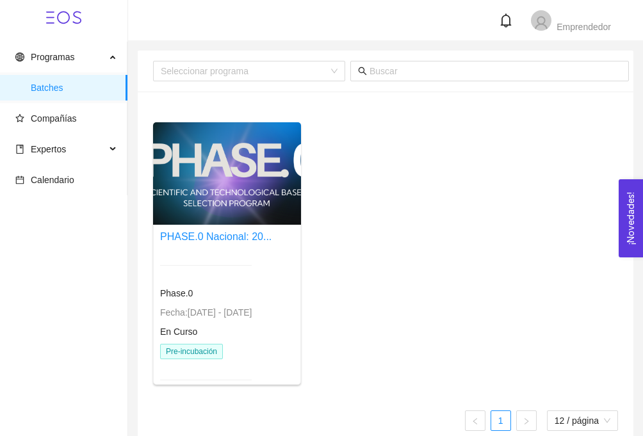
click at [338, 182] on div "PHASE.0 Nacional: 20... Phase.0 Fecha: 24/01/2024 - 31/12/2026 En Curso Pre-inc…" at bounding box center [385, 258] width 475 height 273
click at [231, 233] on link "PHASE.0 Nacional: 20..." at bounding box center [215, 236] width 111 height 11
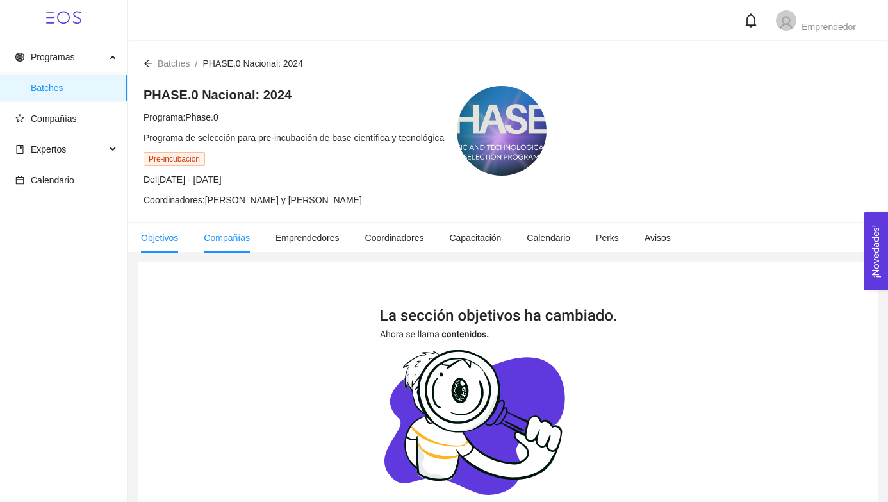
click at [224, 241] on span "Compañías" at bounding box center [227, 238] width 46 height 10
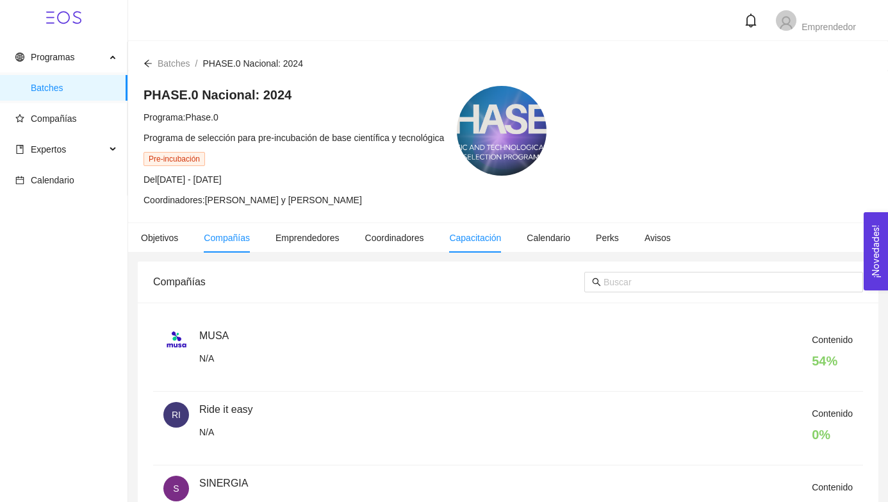
click at [501, 236] on span "Capacitación" at bounding box center [475, 238] width 52 height 10
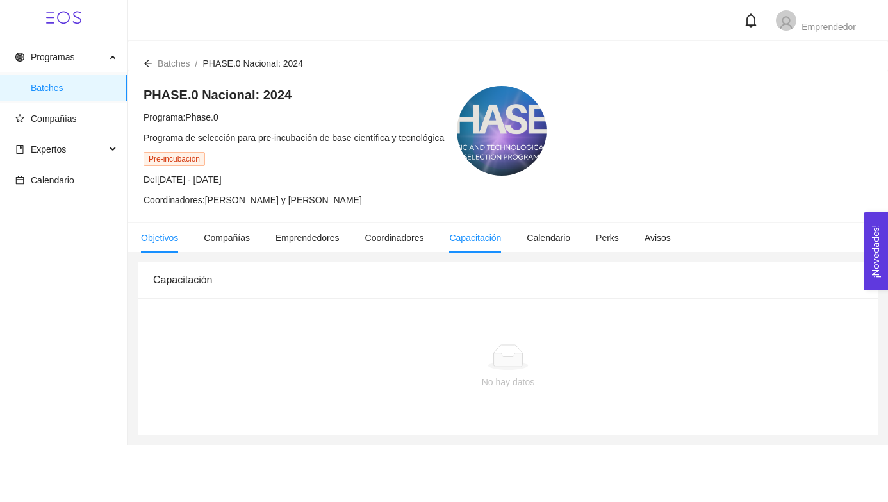
click at [162, 235] on span "Objetivos" at bounding box center [159, 238] width 37 height 10
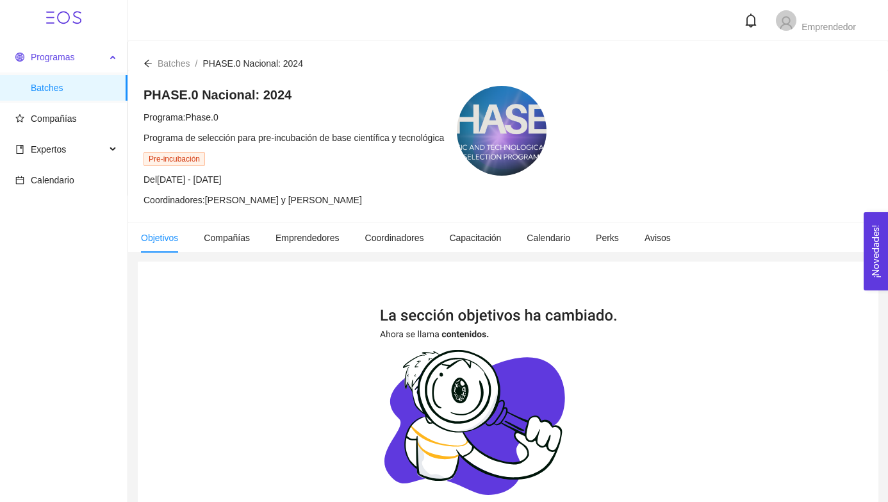
click at [72, 55] on span "Programas" at bounding box center [53, 57] width 44 height 10
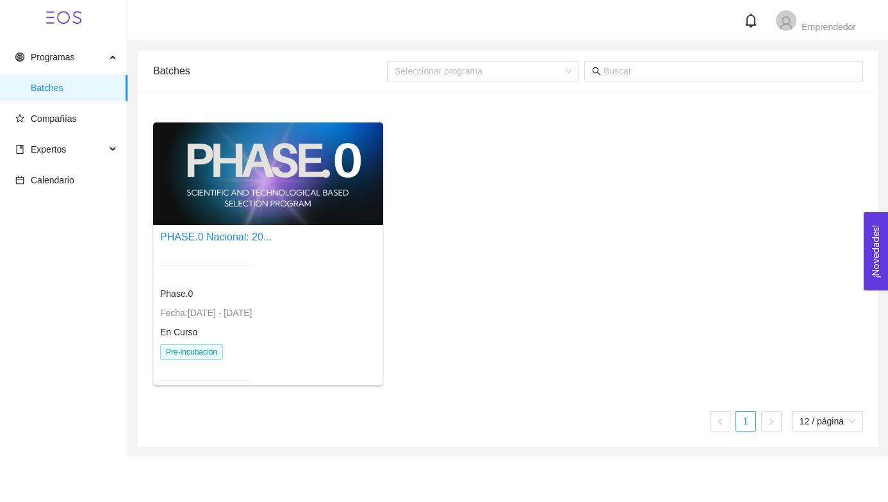
click at [190, 340] on div "Phase.0 Fecha: 24/01/2024 - 31/12/2026 En Curso Pre-incubación" at bounding box center [206, 323] width 92 height 146
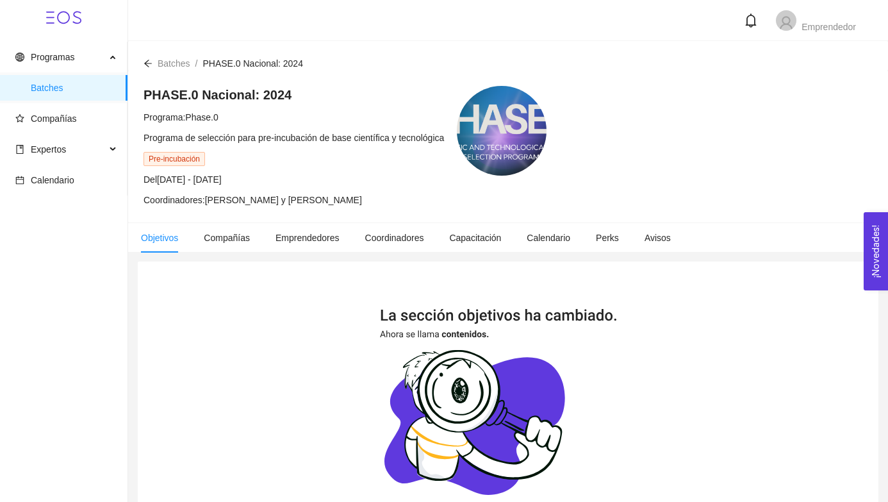
click at [171, 157] on span "Pre-incubación" at bounding box center [173, 159] width 61 height 14
click at [49, 126] on span "Compañías" at bounding box center [66, 119] width 102 height 26
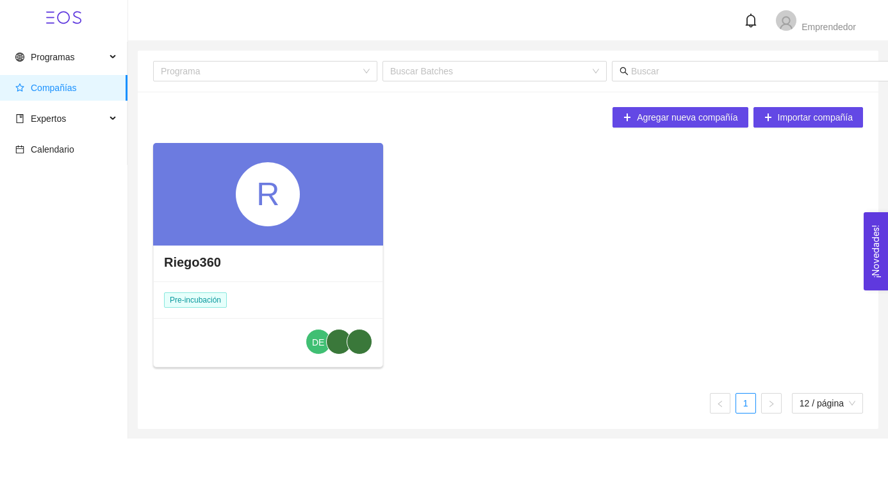
click at [209, 189] on div "R" at bounding box center [268, 194] width 230 height 102
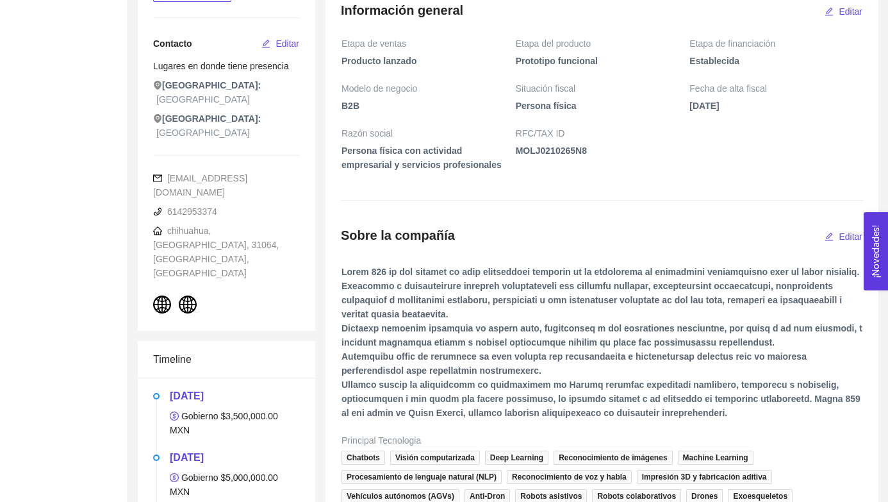
scroll to position [288, 0]
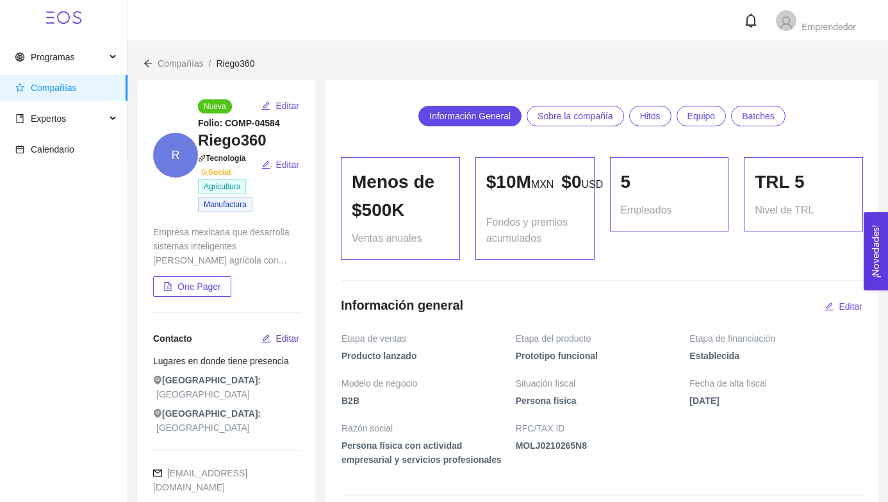
click at [282, 340] on span "Editar" at bounding box center [287, 338] width 24 height 14
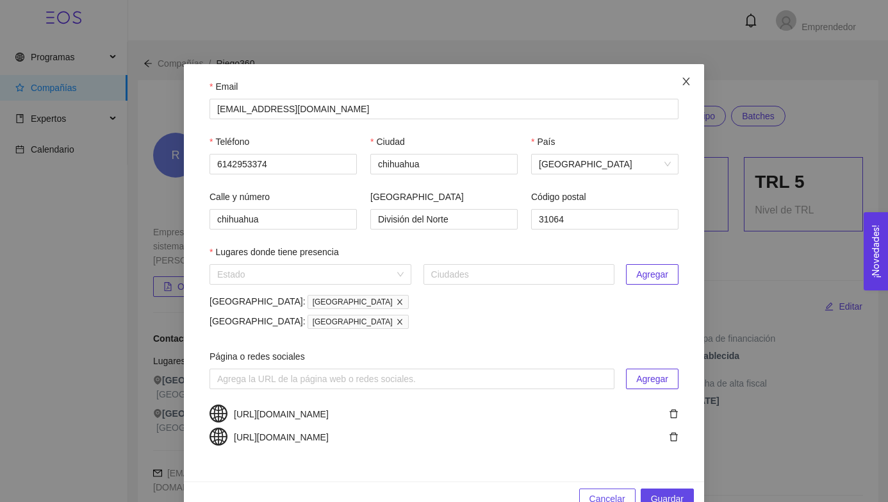
click at [683, 81] on icon "close" at bounding box center [686, 81] width 10 height 10
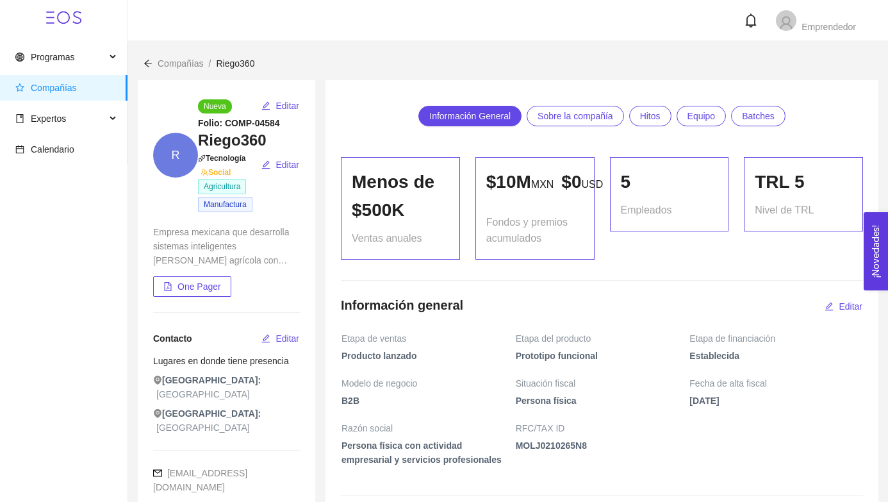
click at [584, 120] on span "Sobre la compañía" at bounding box center [575, 115] width 76 height 19
click at [654, 116] on span "Hitos" at bounding box center [650, 115] width 20 height 19
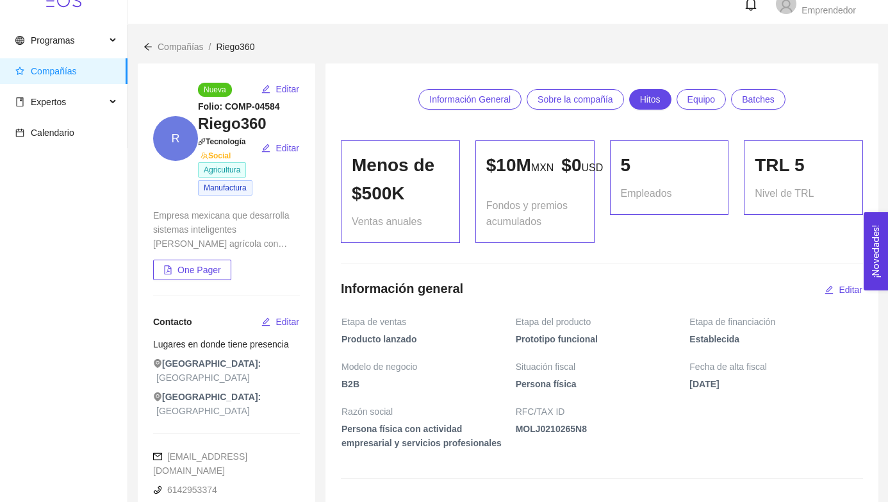
click at [779, 97] on link "Batches" at bounding box center [758, 99] width 54 height 20
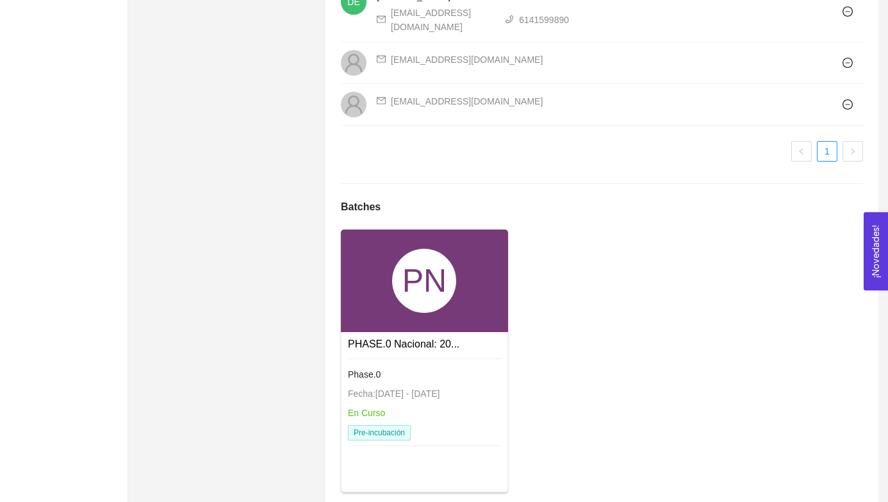
scroll to position [1881, 0]
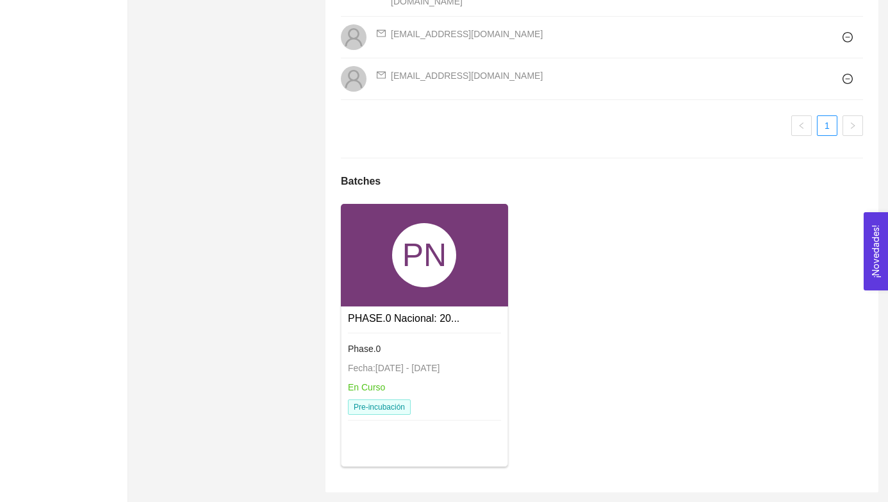
click at [462, 270] on div "PN" at bounding box center [424, 255] width 167 height 102
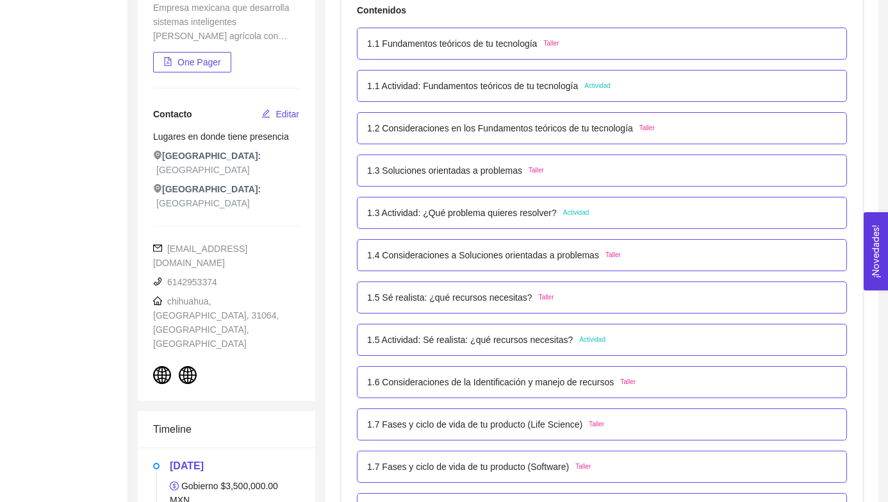
scroll to position [266, 0]
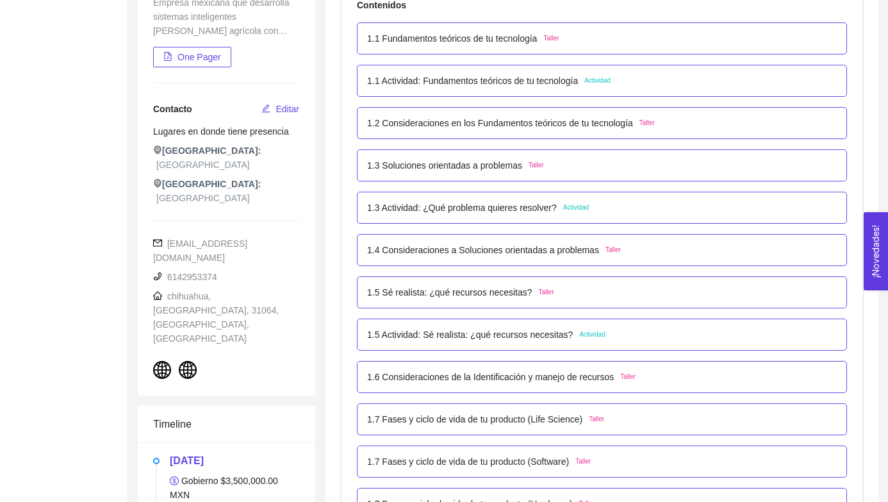
click at [487, 83] on p "1.1 Actividad: Fundamentos teóricos de tu tecnología" at bounding box center [472, 81] width 211 height 14
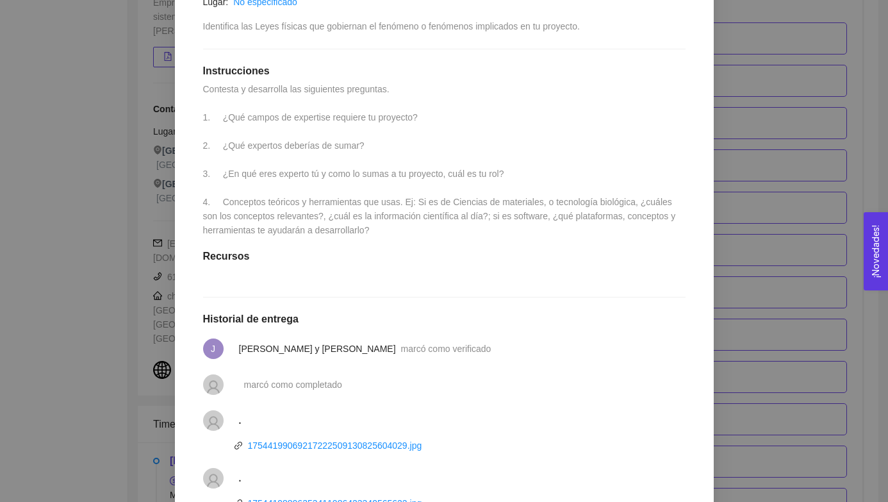
scroll to position [303, 0]
click at [421, 121] on span "Contesta y desarrolla las siguientes preguntas. 1. ¿Qué campos de expertise req…" at bounding box center [440, 158] width 475 height 151
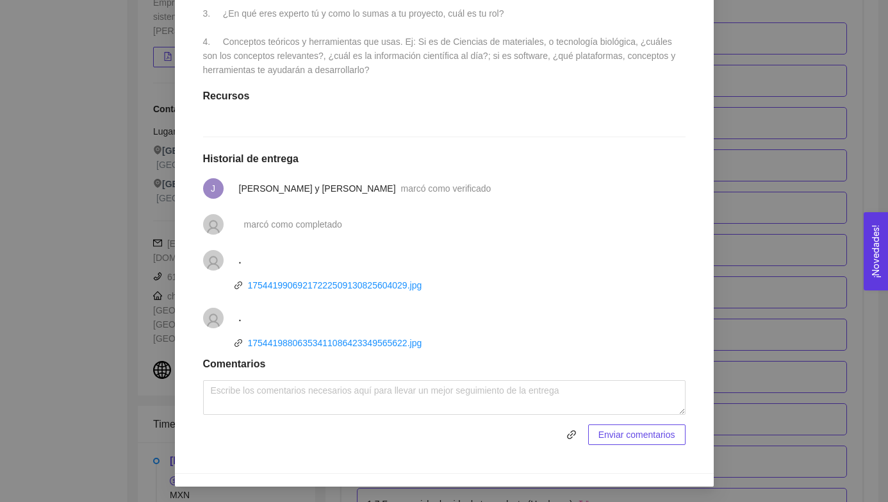
scroll to position [477, 0]
click at [372, 284] on link "17544199069217222509130825604029.jpg" at bounding box center [335, 285] width 174 height 10
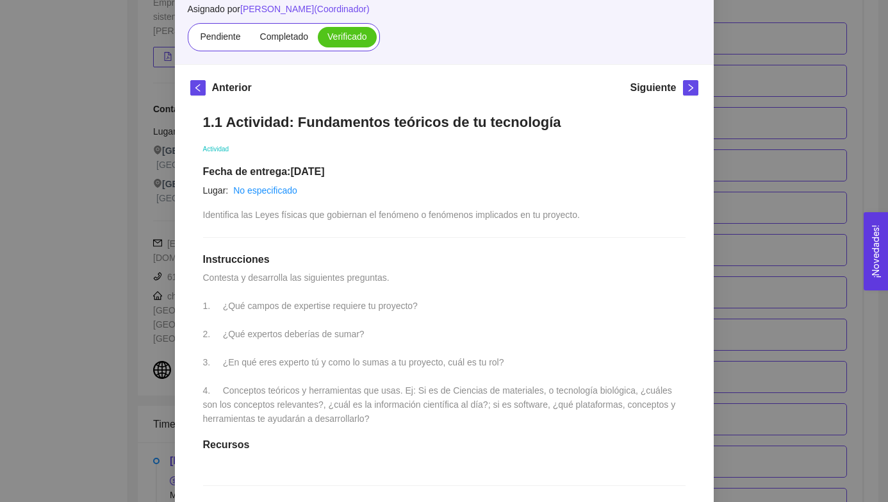
scroll to position [0, 0]
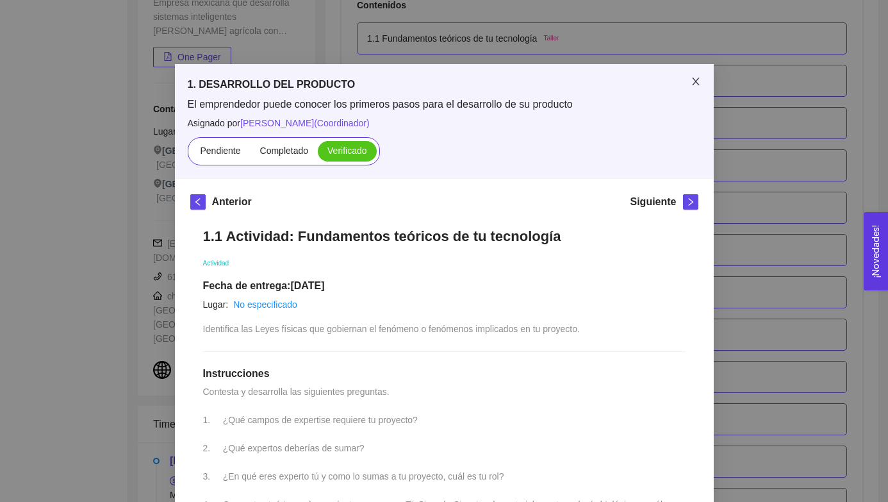
click at [693, 80] on icon "close" at bounding box center [696, 81] width 10 height 10
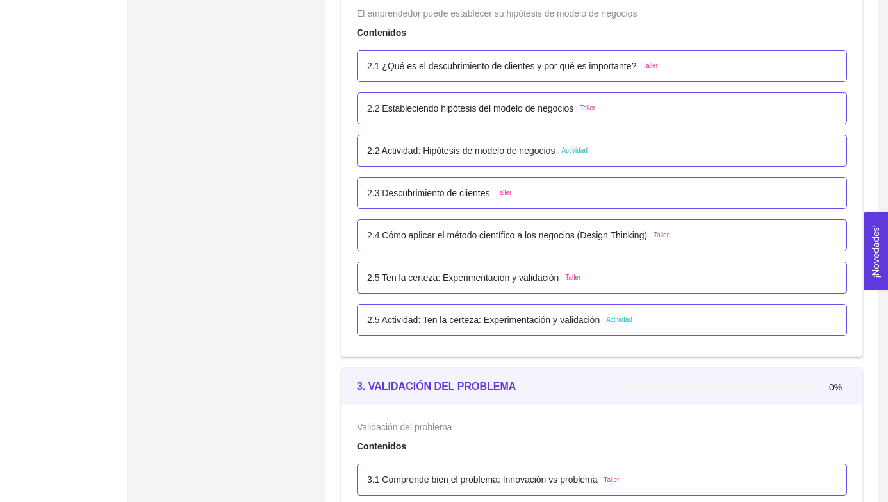
scroll to position [1312, 0]
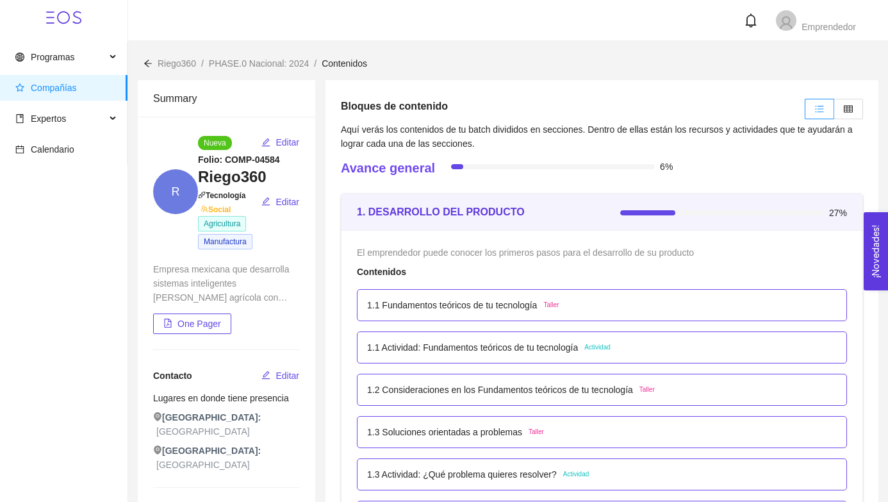
scroll to position [2, 0]
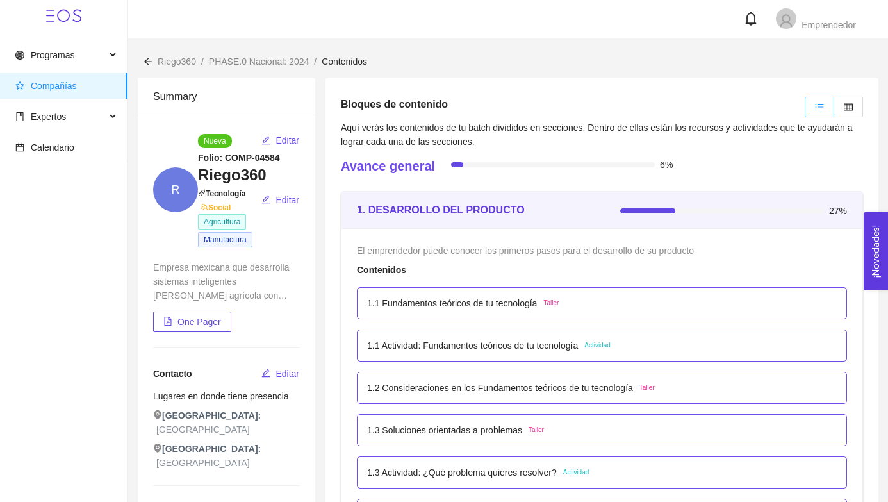
drag, startPoint x: 448, startPoint y: 166, endPoint x: 460, endPoint y: 166, distance: 12.2
click at [460, 166] on div at bounding box center [553, 164] width 204 height 5
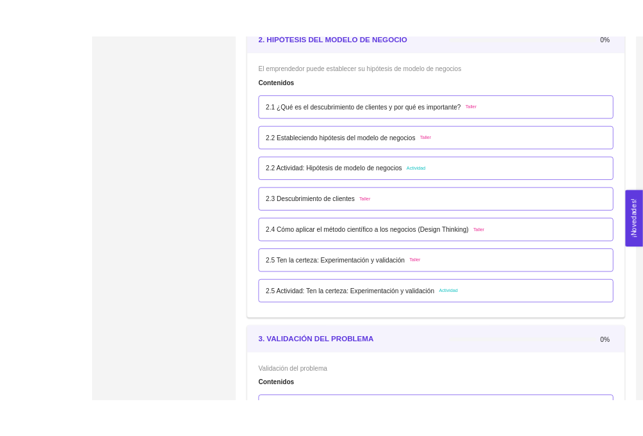
scroll to position [1256, 0]
